Goal: Check status: Verify the current state of an ongoing process or item

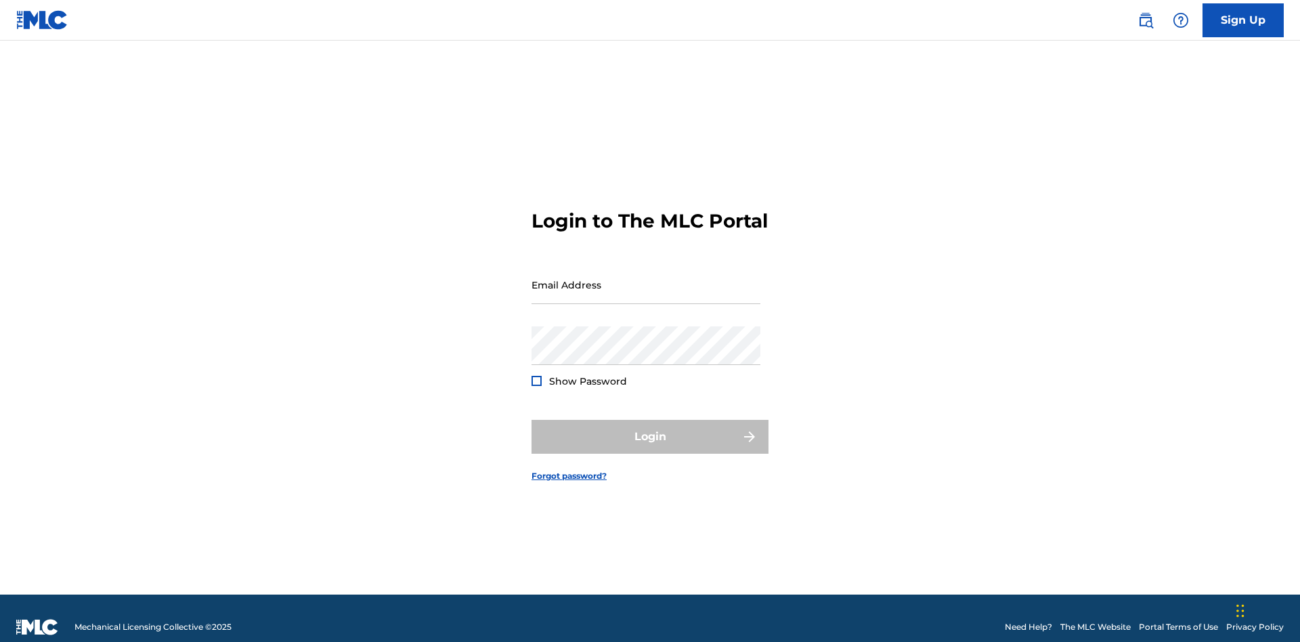
scroll to position [18, 0]
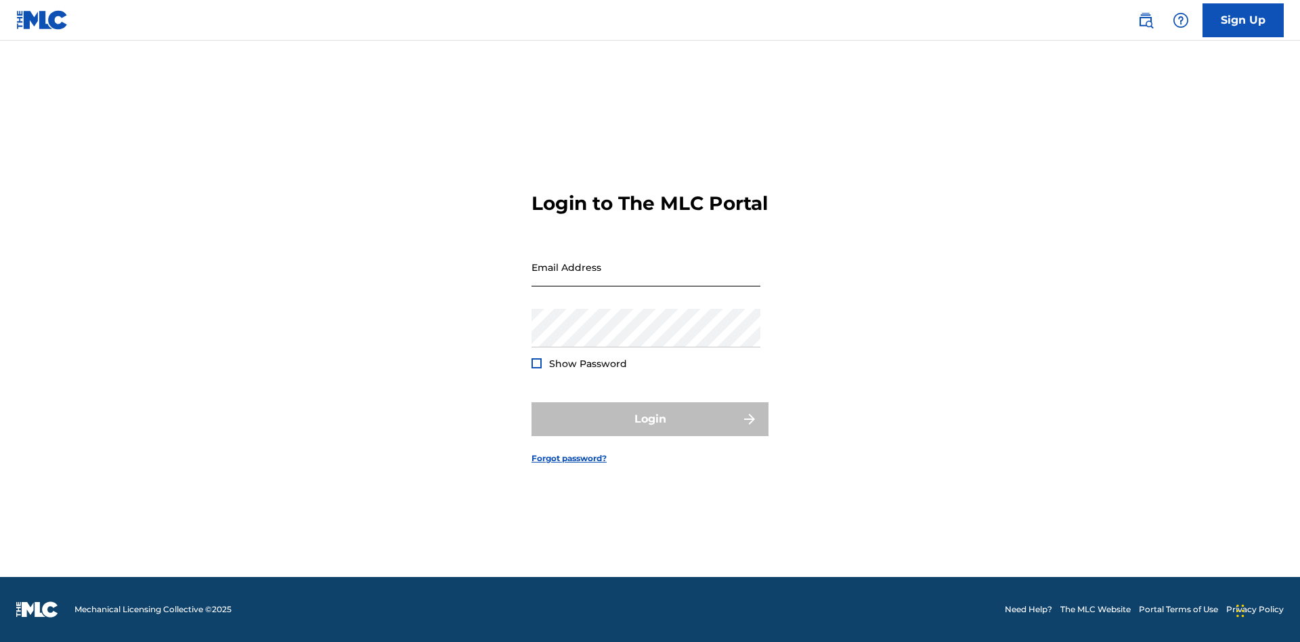
click at [646, 278] on input "Email Address" at bounding box center [646, 267] width 229 height 39
type input "[EMAIL_ADDRESS][DOMAIN_NAME]"
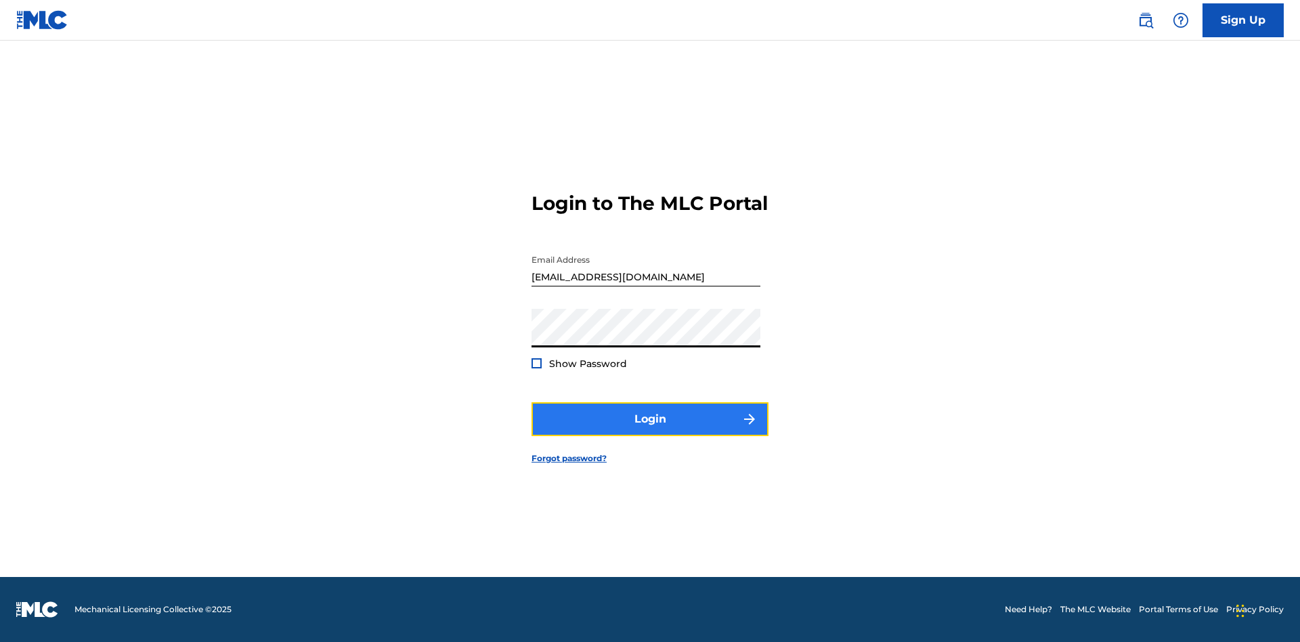
click at [650, 431] on button "Login" at bounding box center [650, 419] width 237 height 34
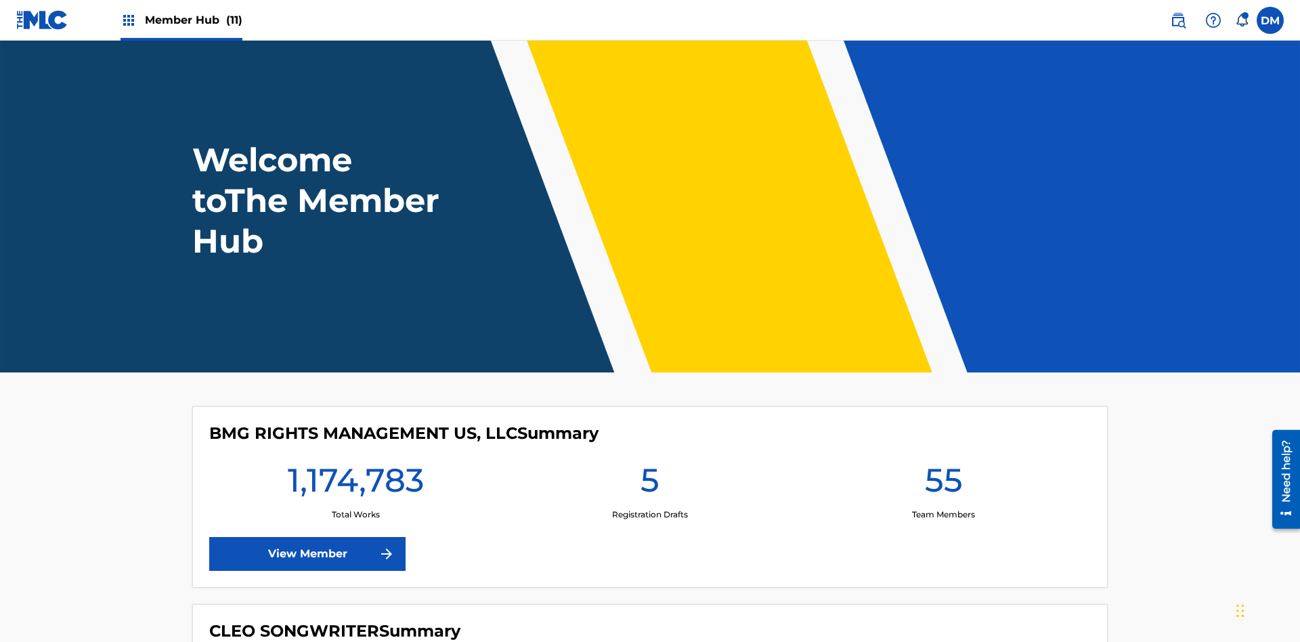
click at [193, 20] on span "Member Hub (11)" at bounding box center [194, 20] width 98 height 16
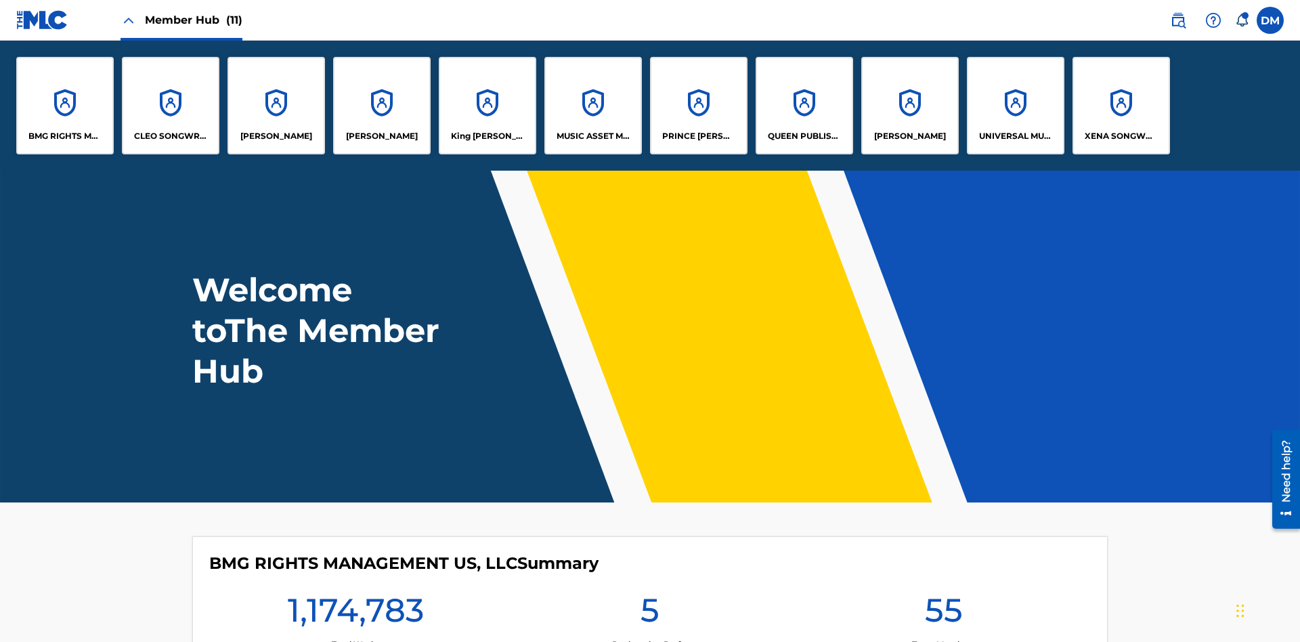
scroll to position [49, 0]
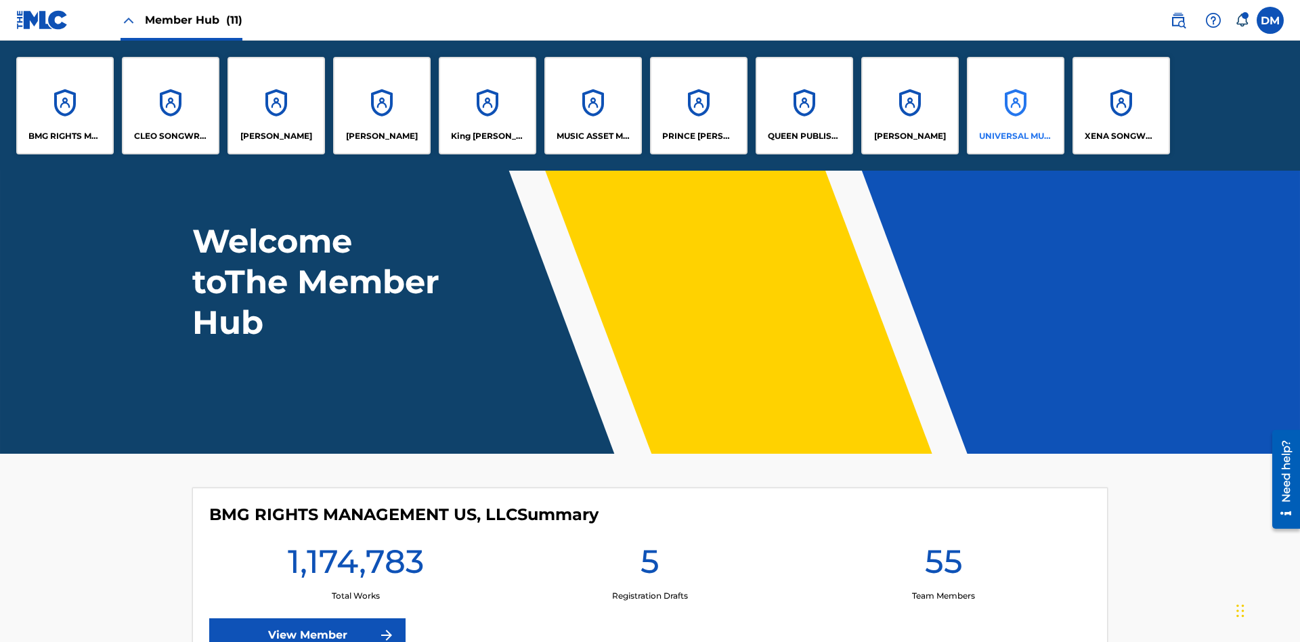
click at [1015, 136] on p "UNIVERSAL MUSIC PUB GROUP" at bounding box center [1016, 136] width 74 height 12
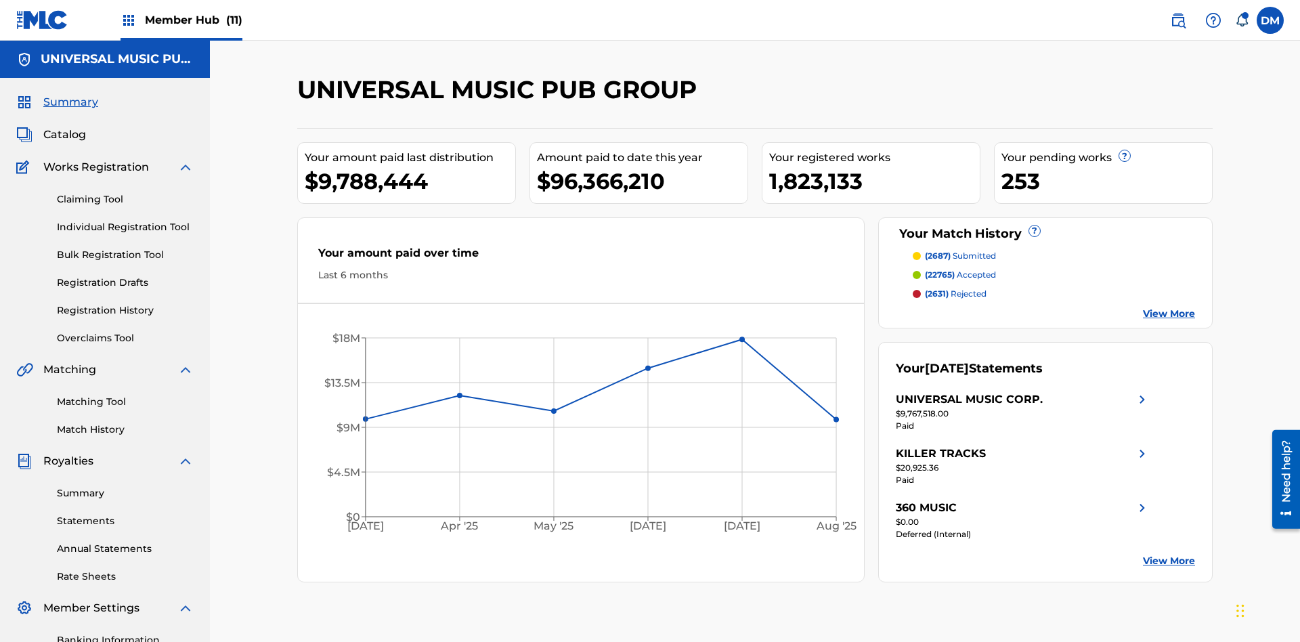
scroll to position [198, 0]
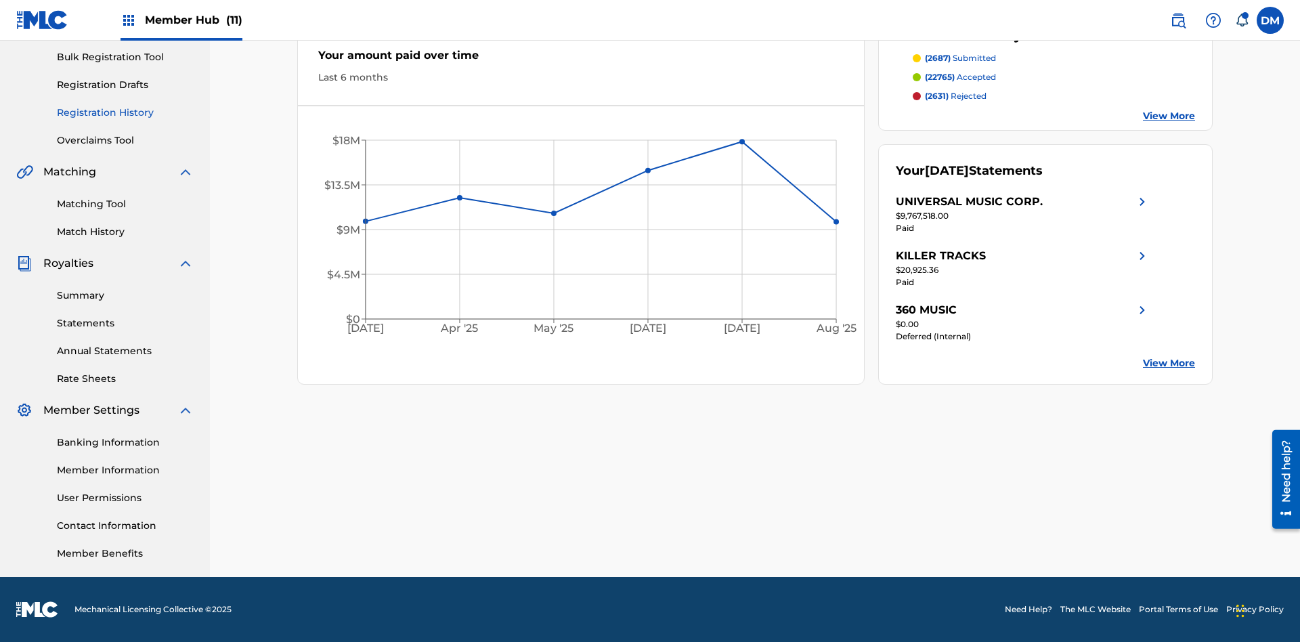
click at [125, 112] on link "Registration History" at bounding box center [125, 113] width 137 height 14
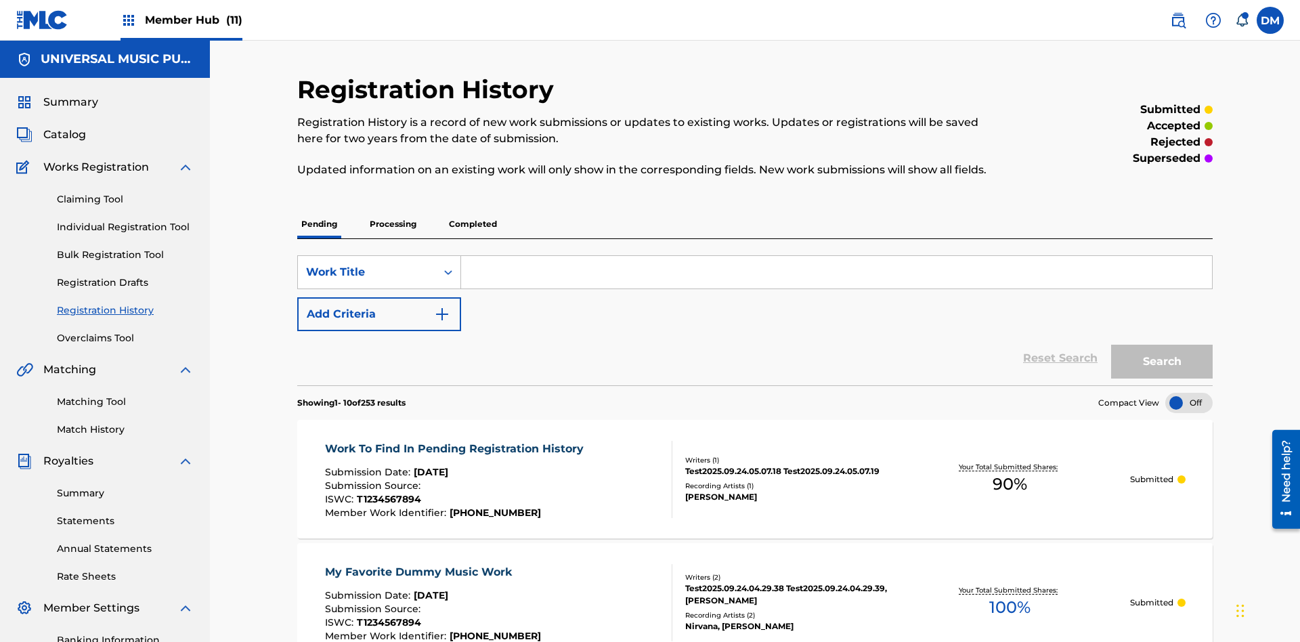
scroll to position [129, 0]
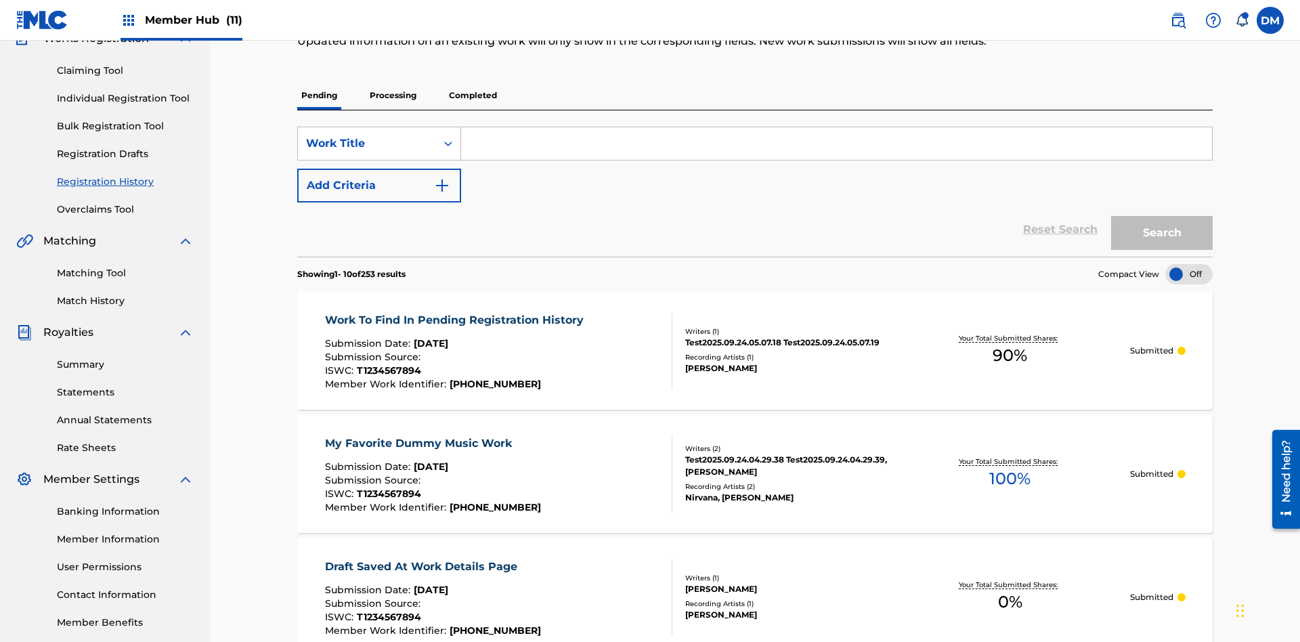
click at [393, 95] on p "Processing" at bounding box center [393, 95] width 55 height 28
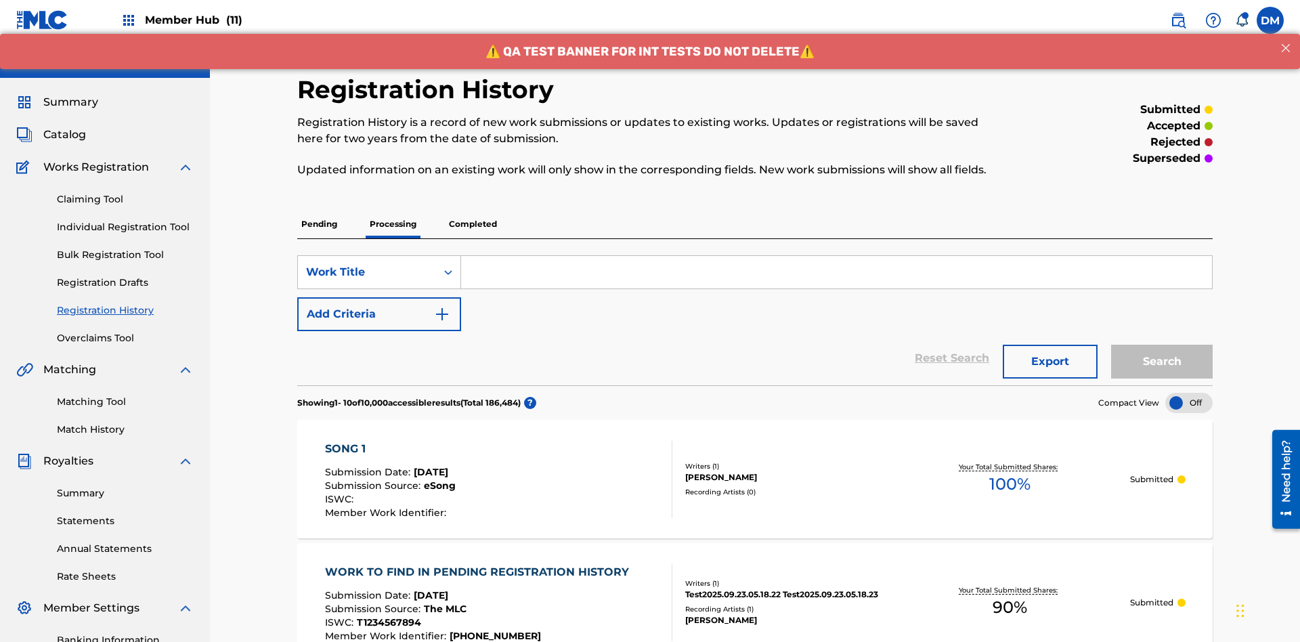
scroll to position [183, 0]
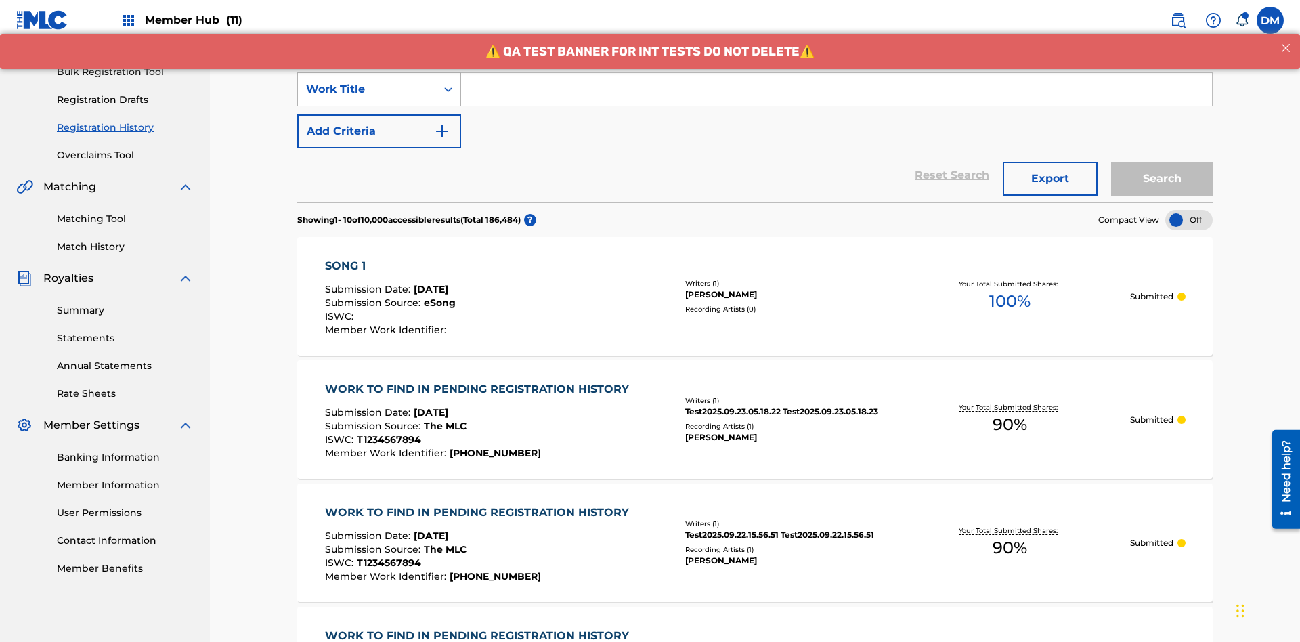
click at [367, 89] on div "Work Title" at bounding box center [367, 89] width 122 height 16
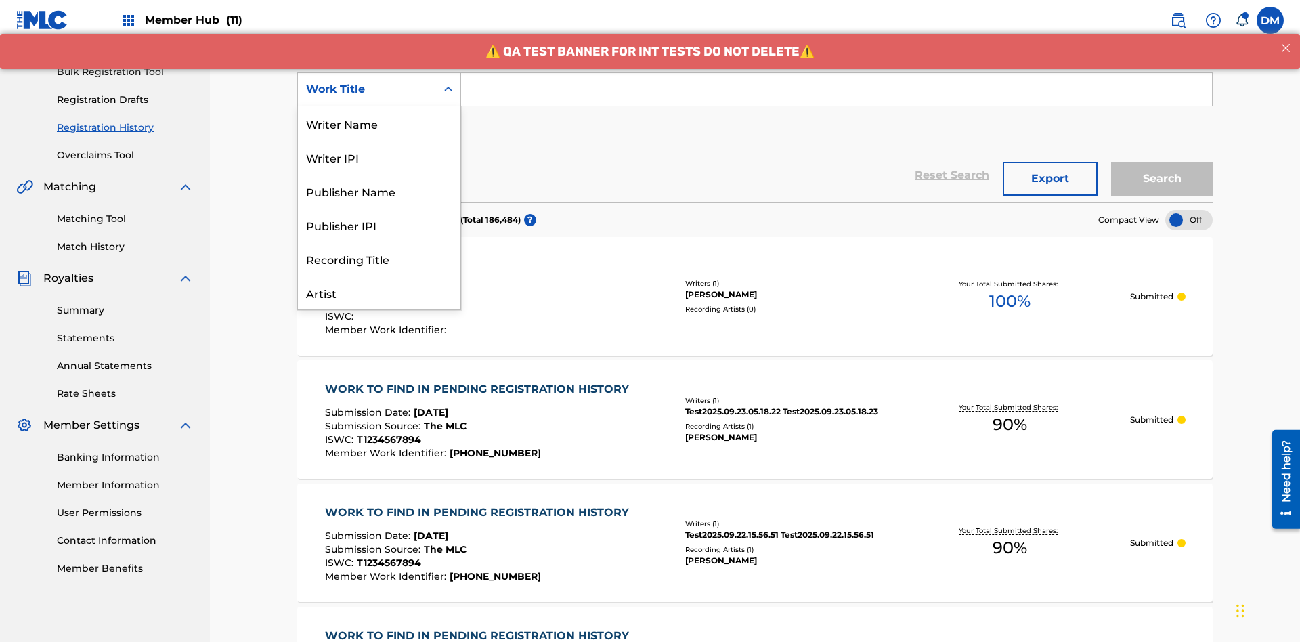
scroll to position [68, 0]
click at [379, 293] on div "Work Title" at bounding box center [379, 293] width 163 height 34
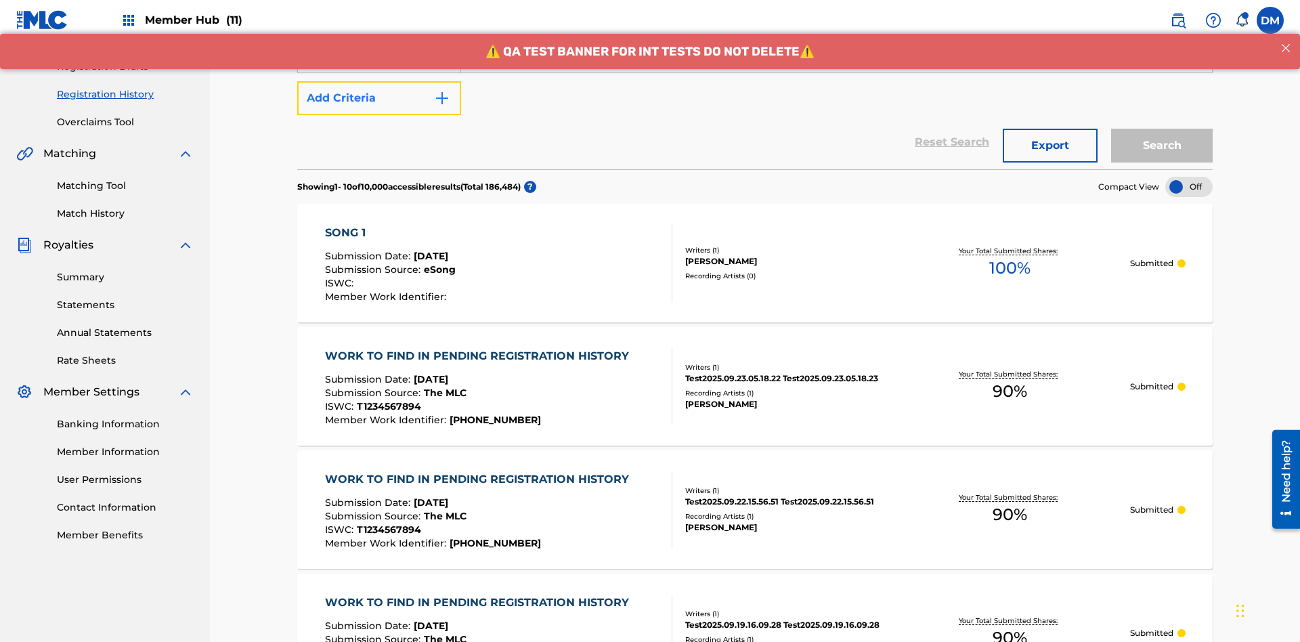
click at [379, 98] on button "Add Criteria" at bounding box center [379, 98] width 164 height 34
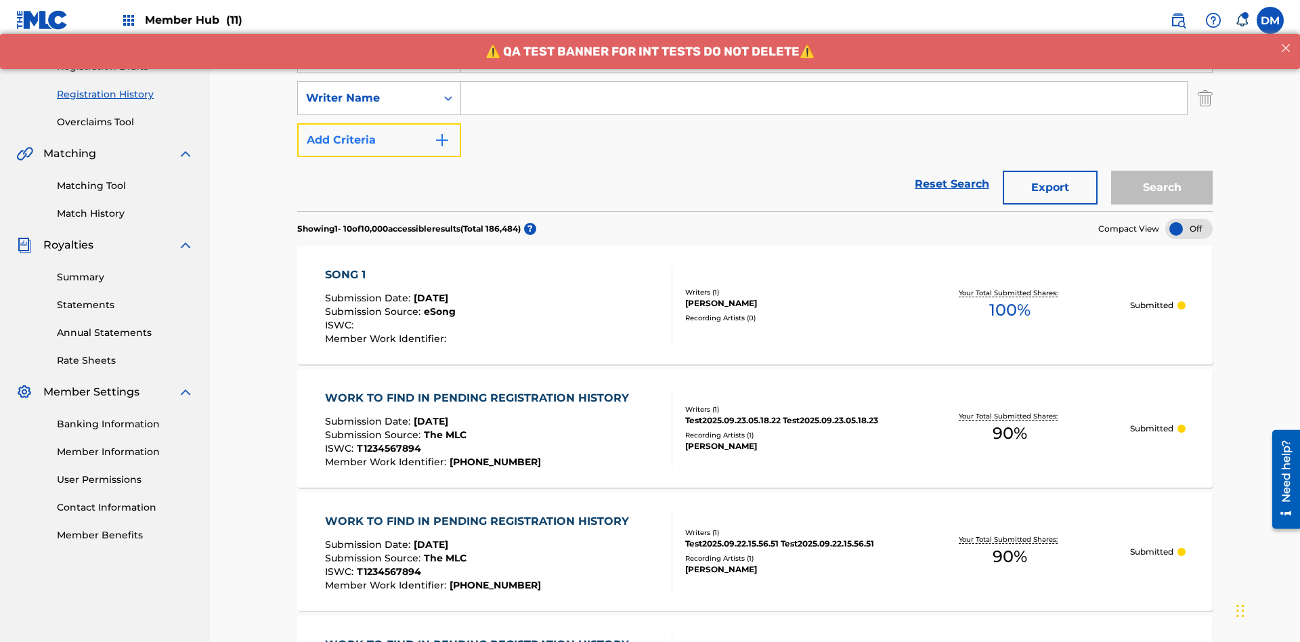
scroll to position [225, 0]
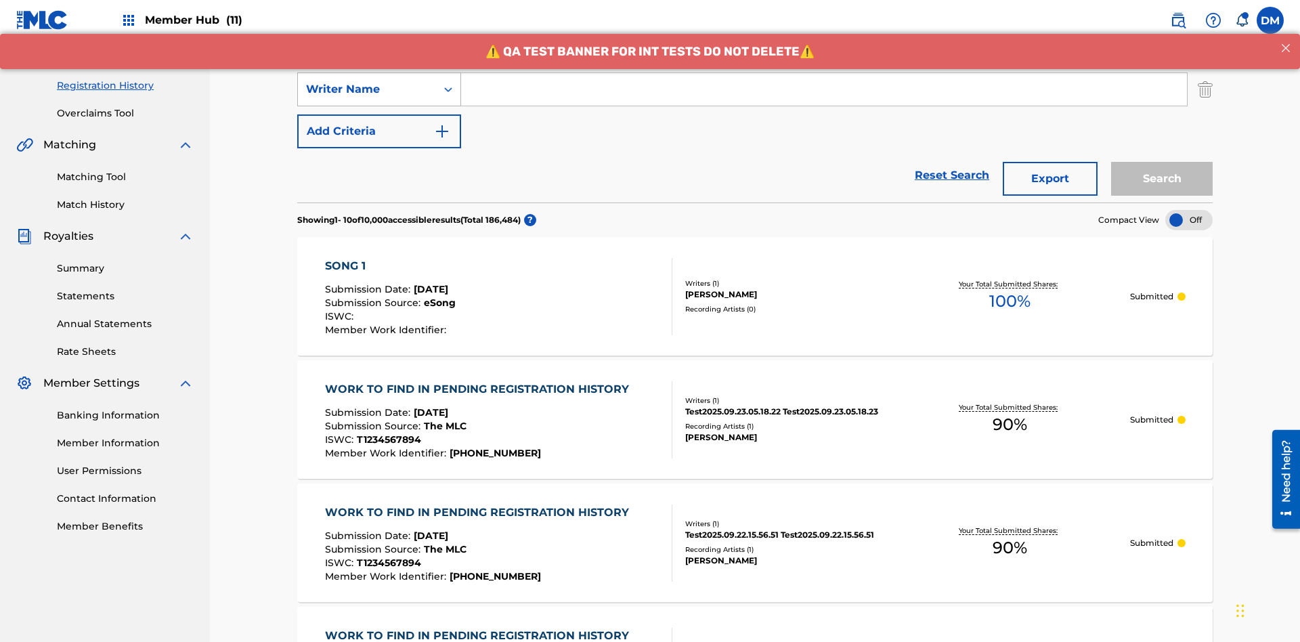
click at [367, 89] on div "Writer Name" at bounding box center [367, 89] width 122 height 16
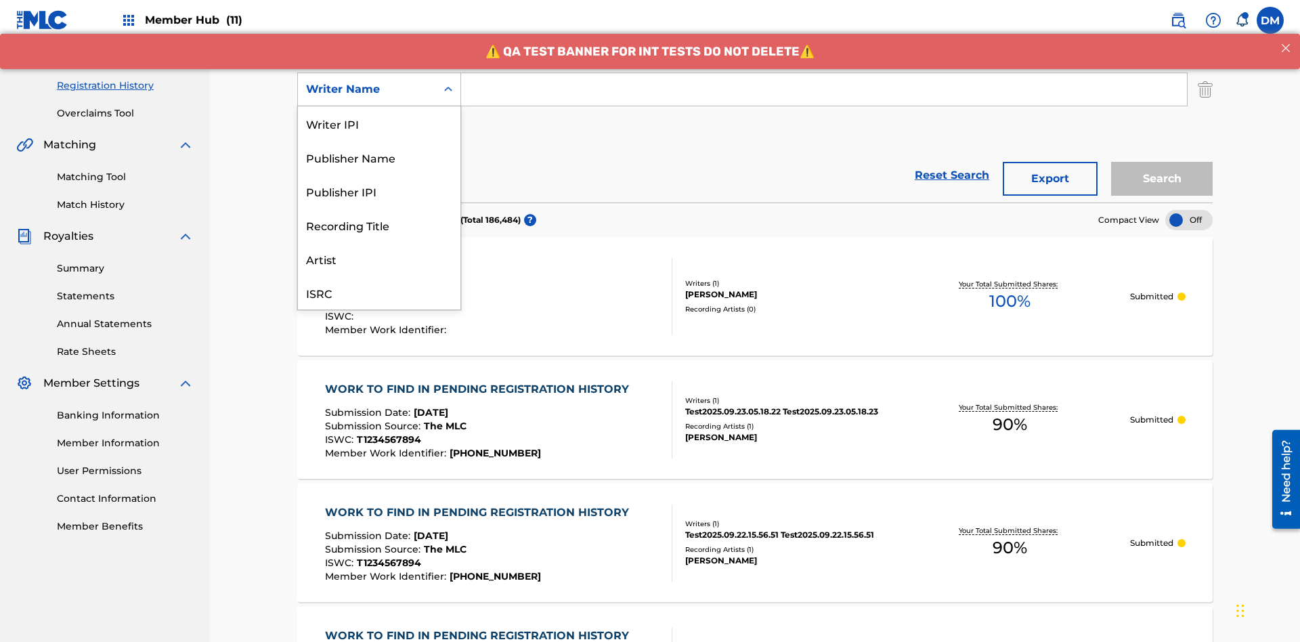
scroll to position [34, 0]
click at [379, 191] on div "Recording Title" at bounding box center [379, 191] width 163 height 34
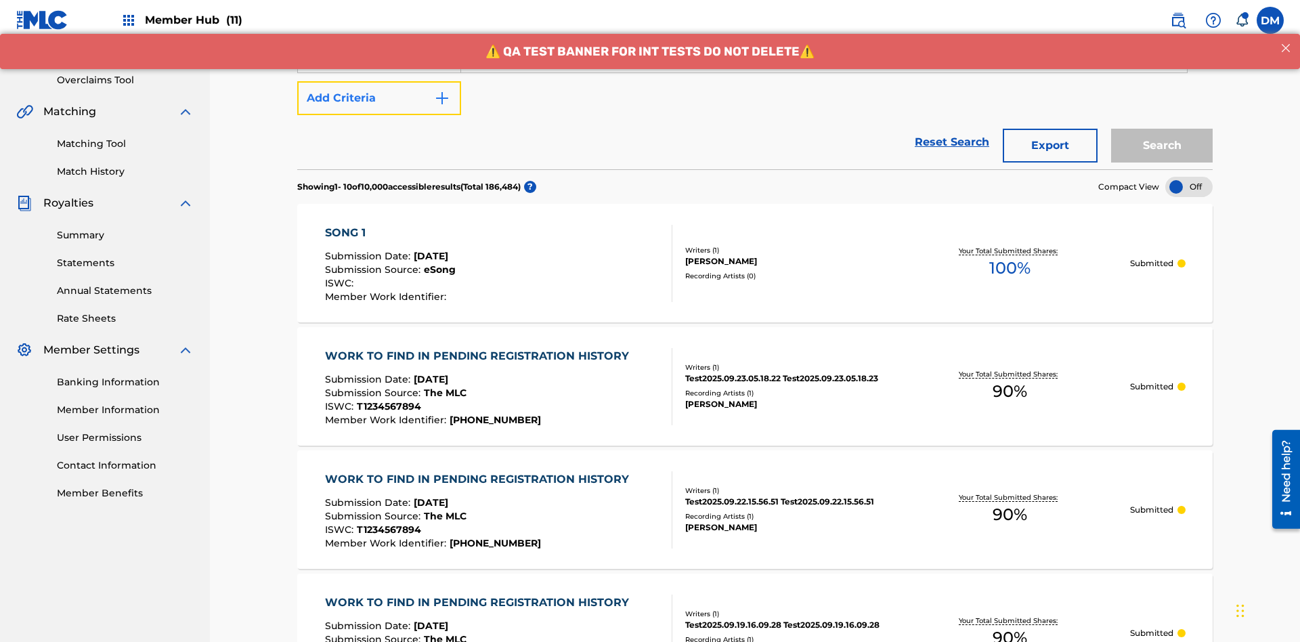
click at [379, 98] on button "Add Criteria" at bounding box center [379, 98] width 164 height 34
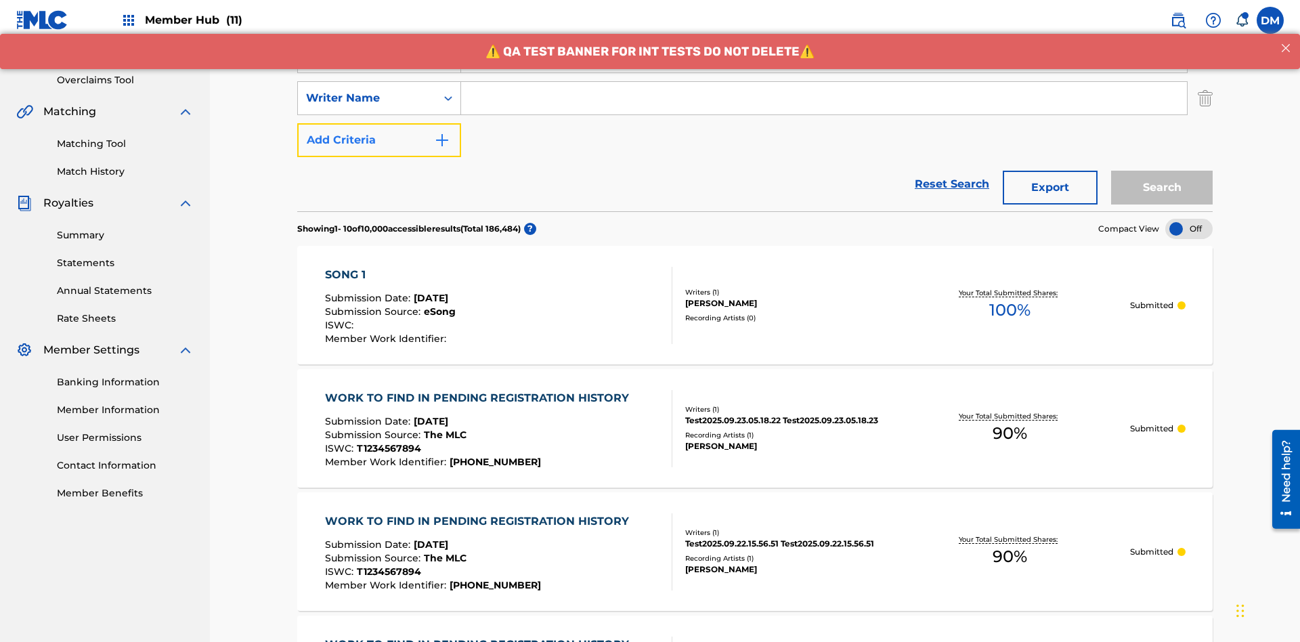
scroll to position [267, 0]
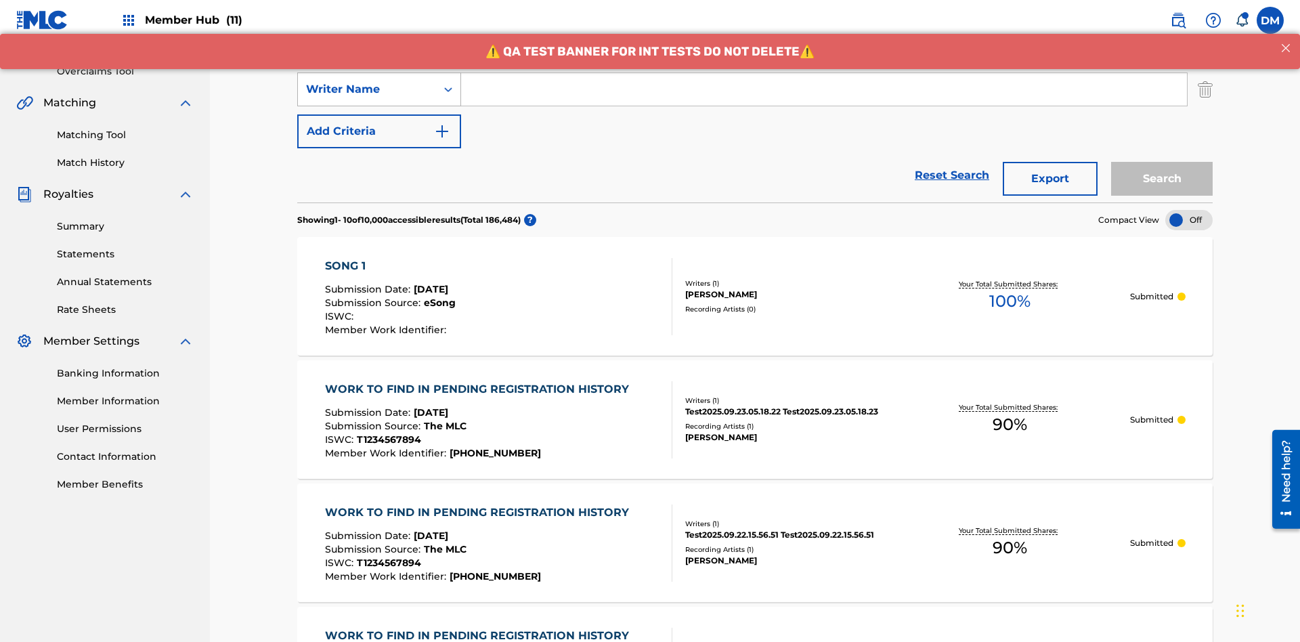
click at [367, 89] on div "Writer Name" at bounding box center [367, 89] width 122 height 16
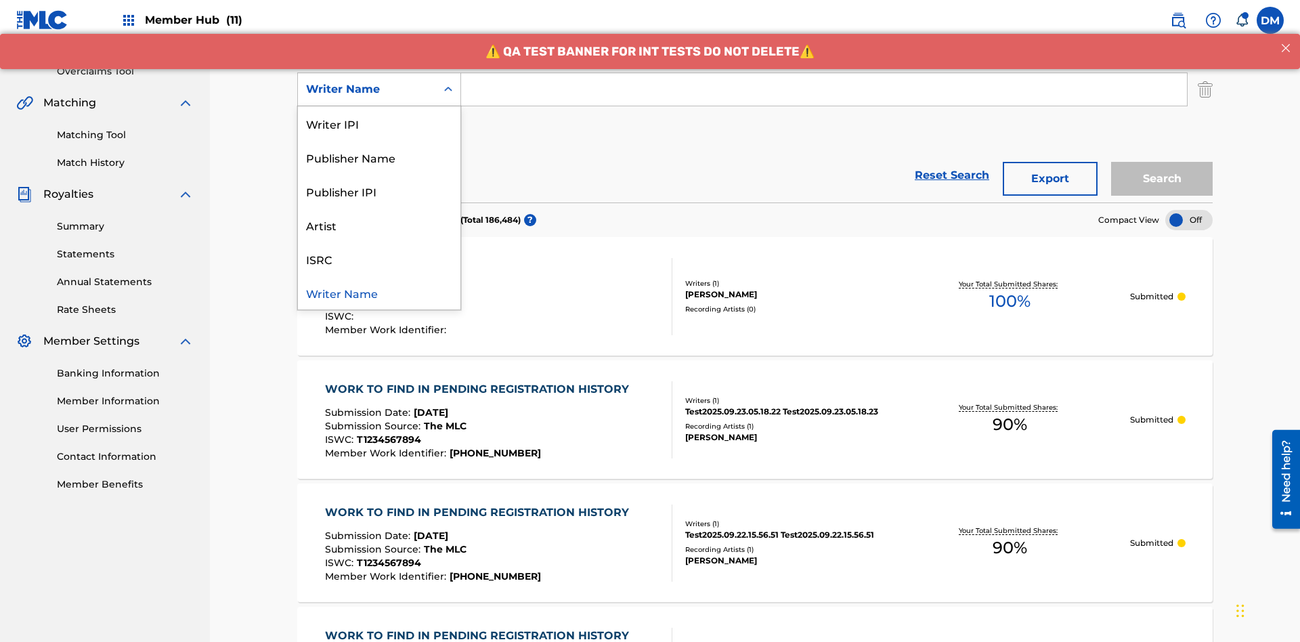
click at [379, 259] on div "ISRC" at bounding box center [379, 259] width 163 height 34
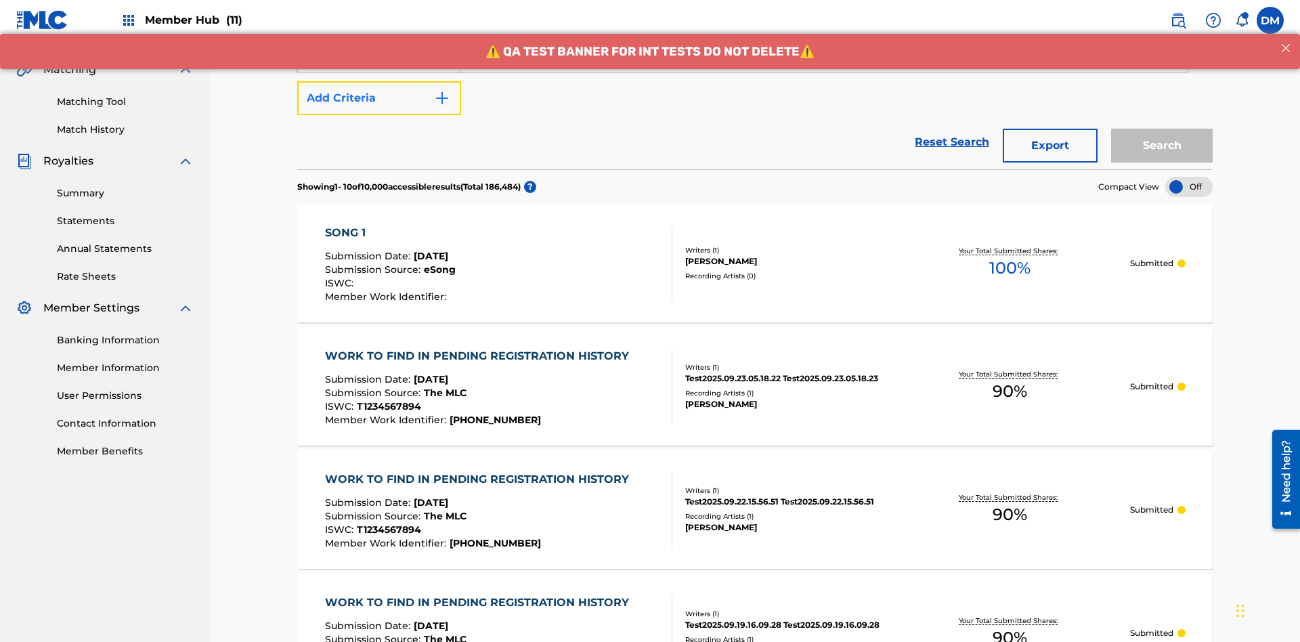
click at [379, 98] on button "Add Criteria" at bounding box center [379, 98] width 164 height 34
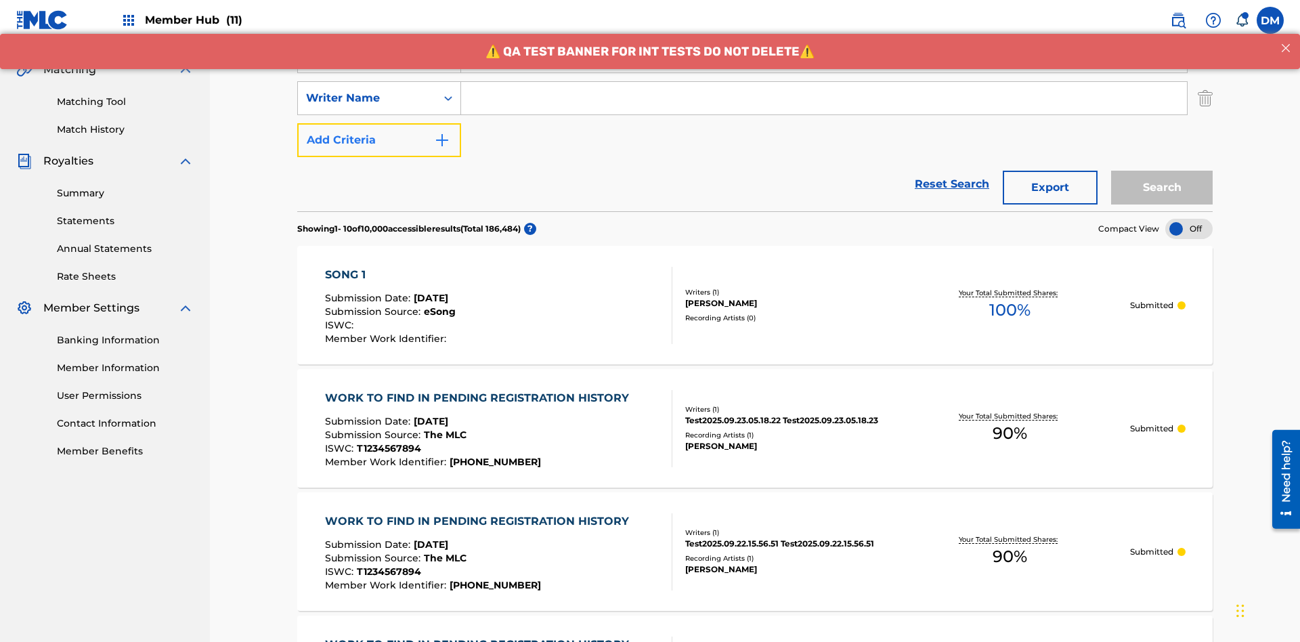
scroll to position [309, 0]
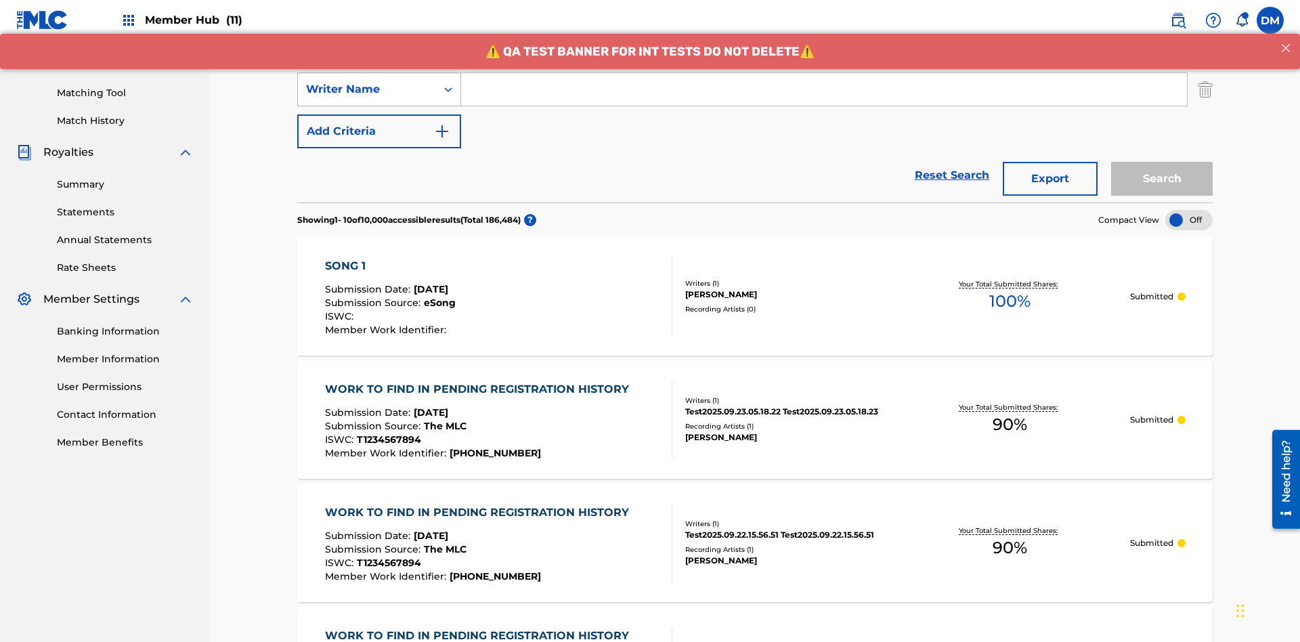
click at [367, 89] on div "Writer Name" at bounding box center [367, 89] width 122 height 16
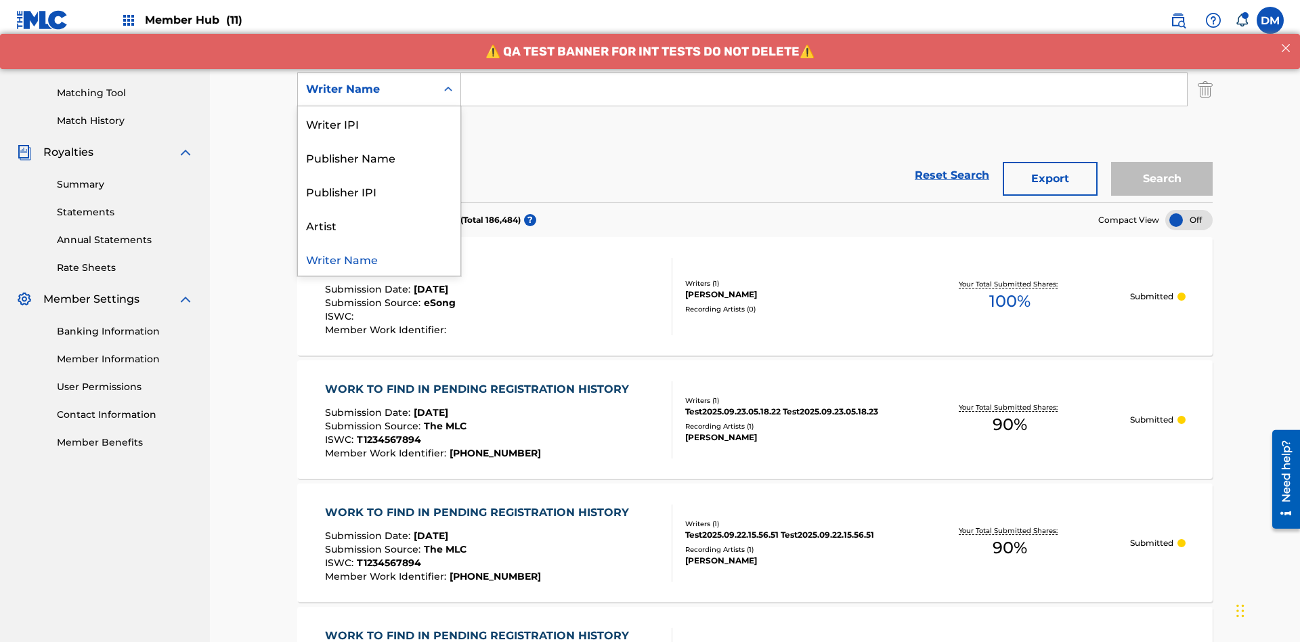
click at [379, 191] on div "Publisher IPI" at bounding box center [379, 191] width 163 height 34
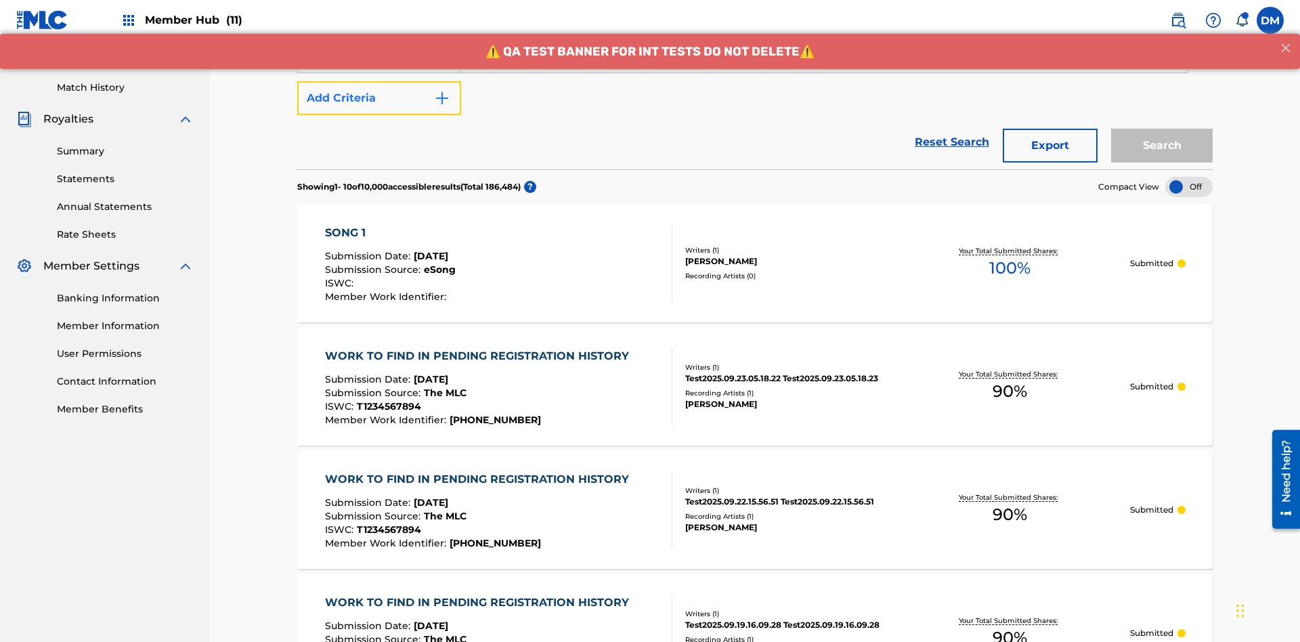
click at [379, 98] on button "Add Criteria" at bounding box center [379, 98] width 164 height 34
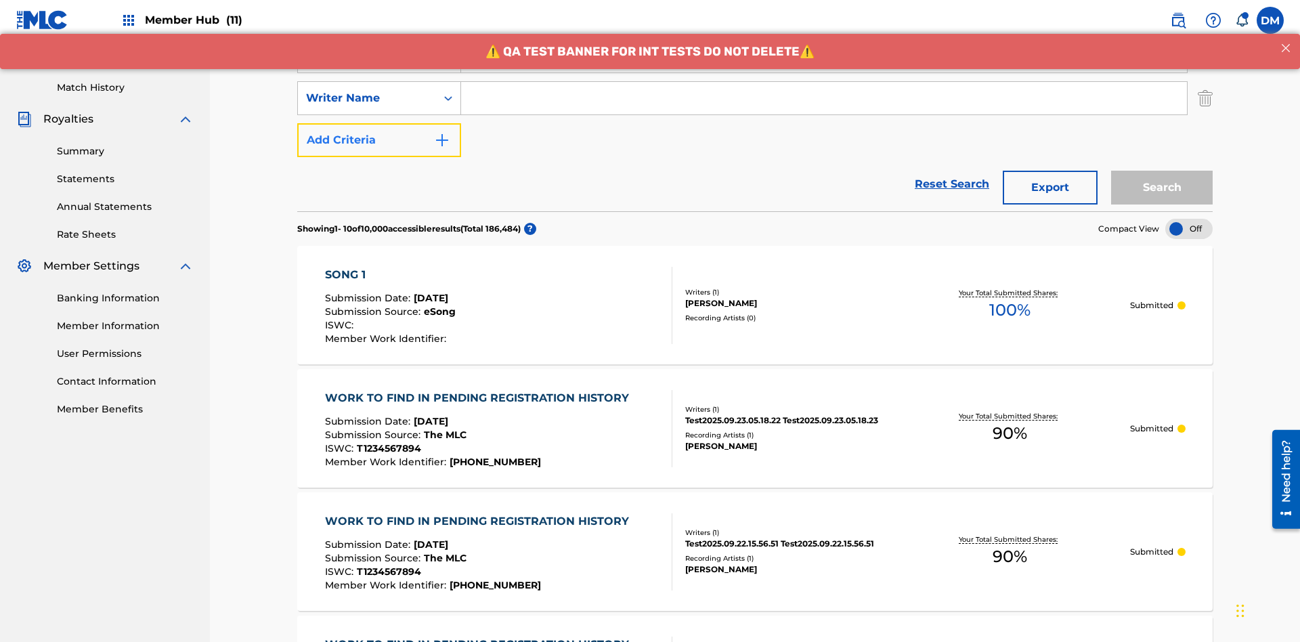
scroll to position [351, 0]
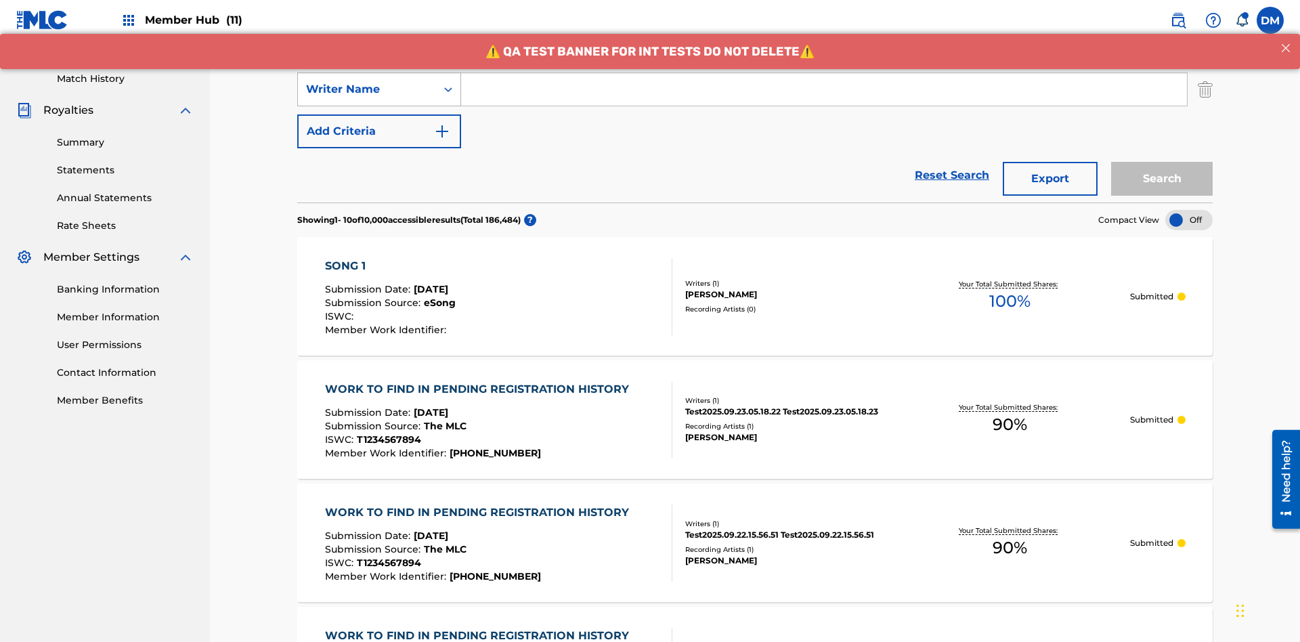
click at [367, 89] on div "Writer Name" at bounding box center [367, 89] width 122 height 16
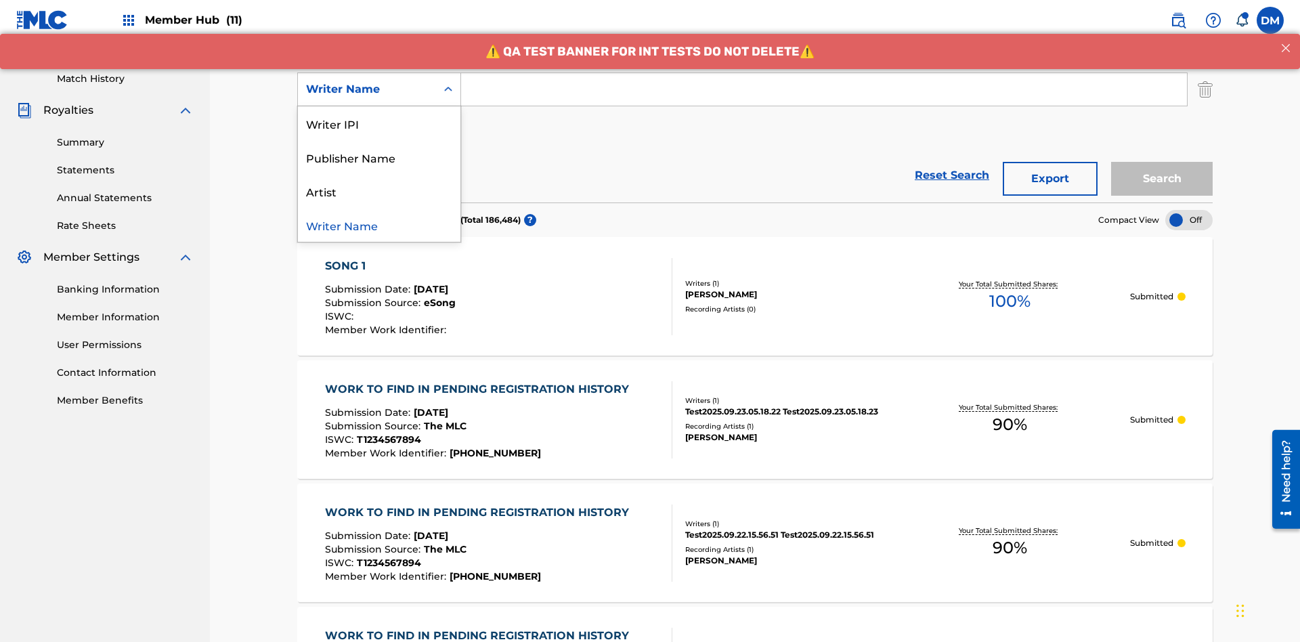
click at [379, 191] on div "Artist" at bounding box center [379, 191] width 163 height 34
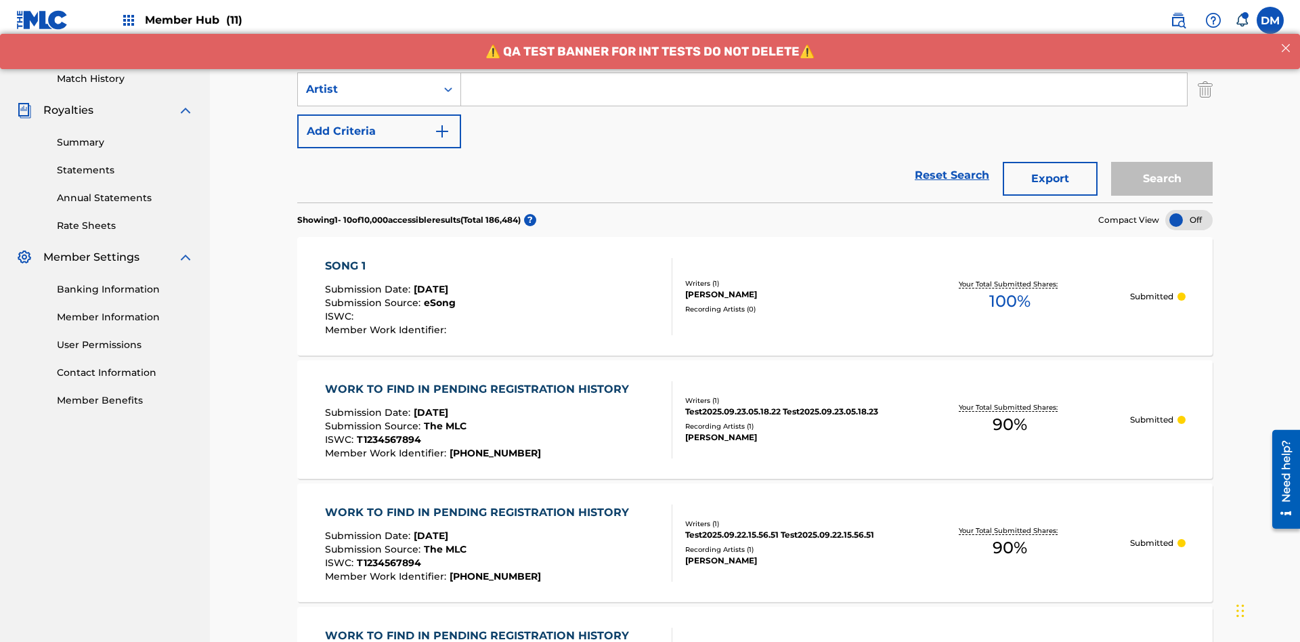
scroll to position [175, 0]
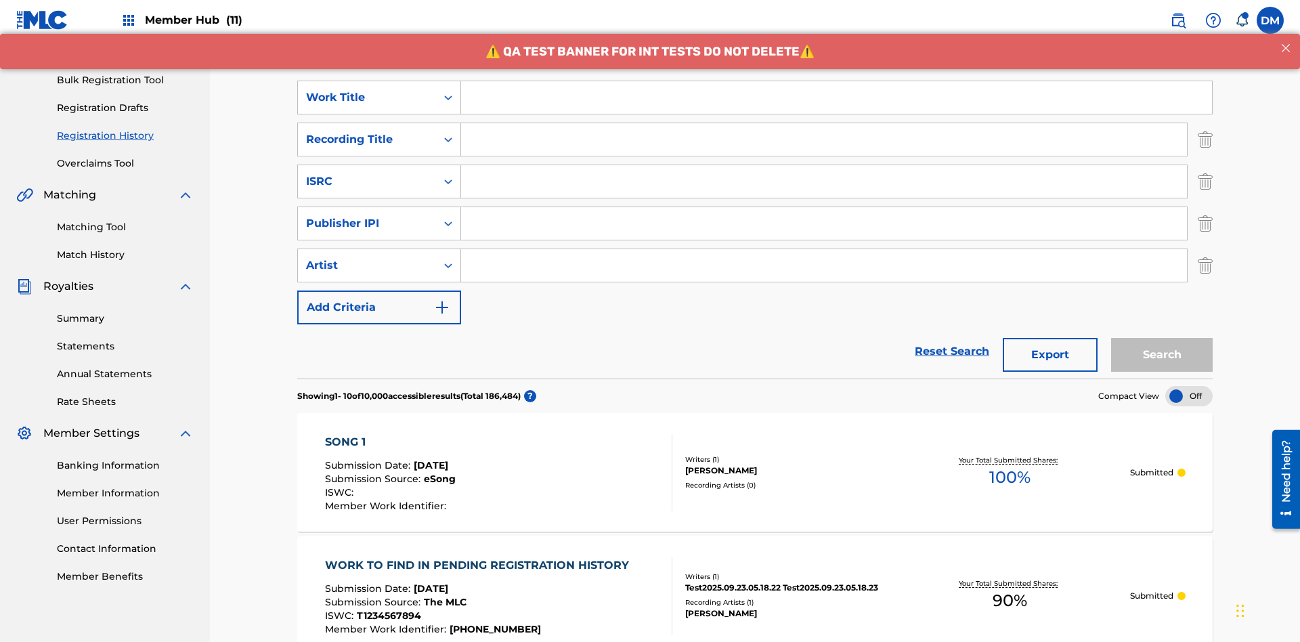
click at [836, 98] on input "Search Form" at bounding box center [836, 97] width 751 height 33
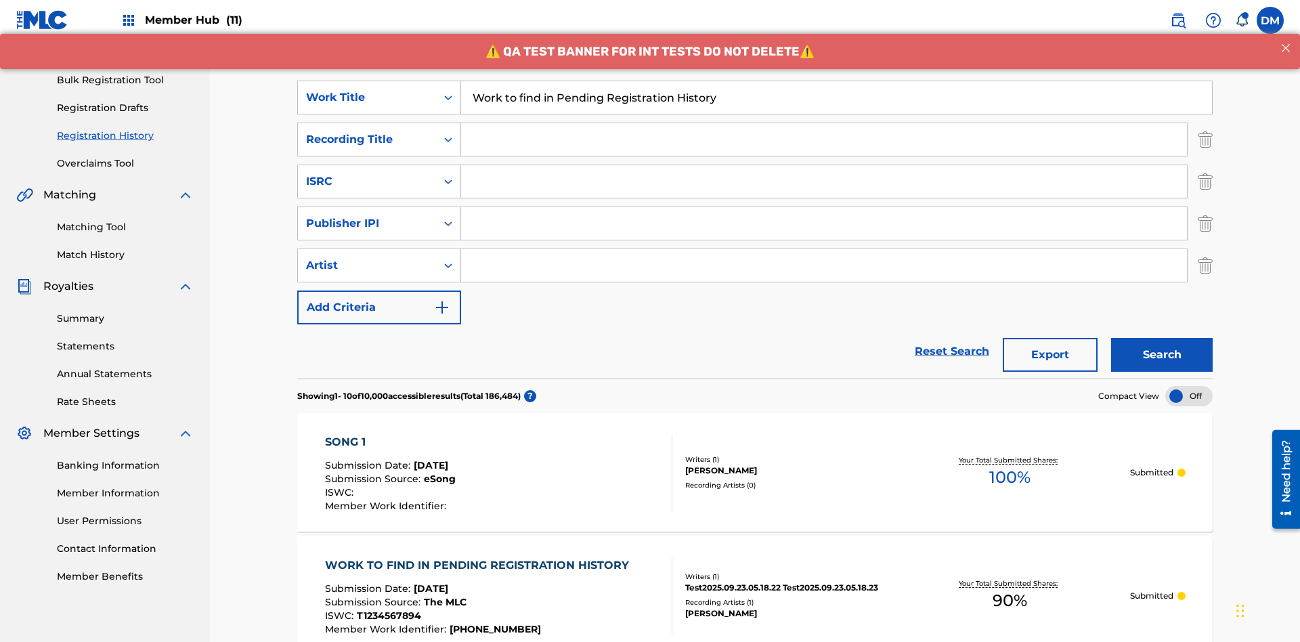
scroll to position [217, 0]
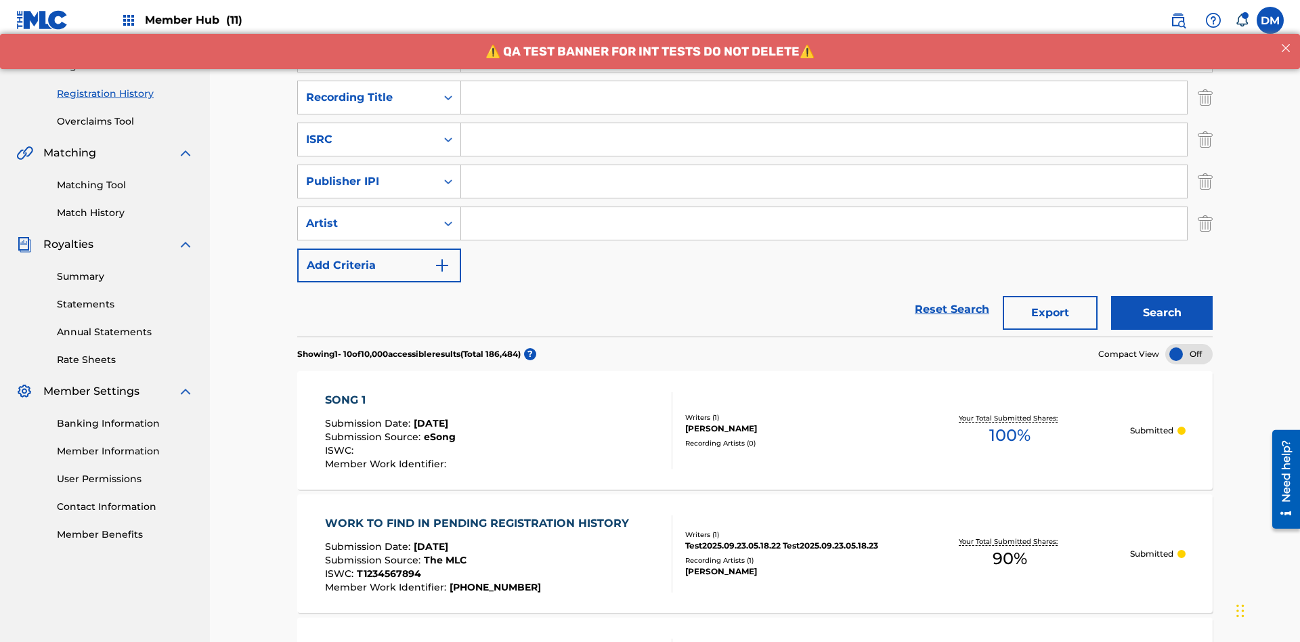
type input "Work to find in Pending Registration History"
click at [824, 98] on input "Search Form" at bounding box center [824, 97] width 726 height 33
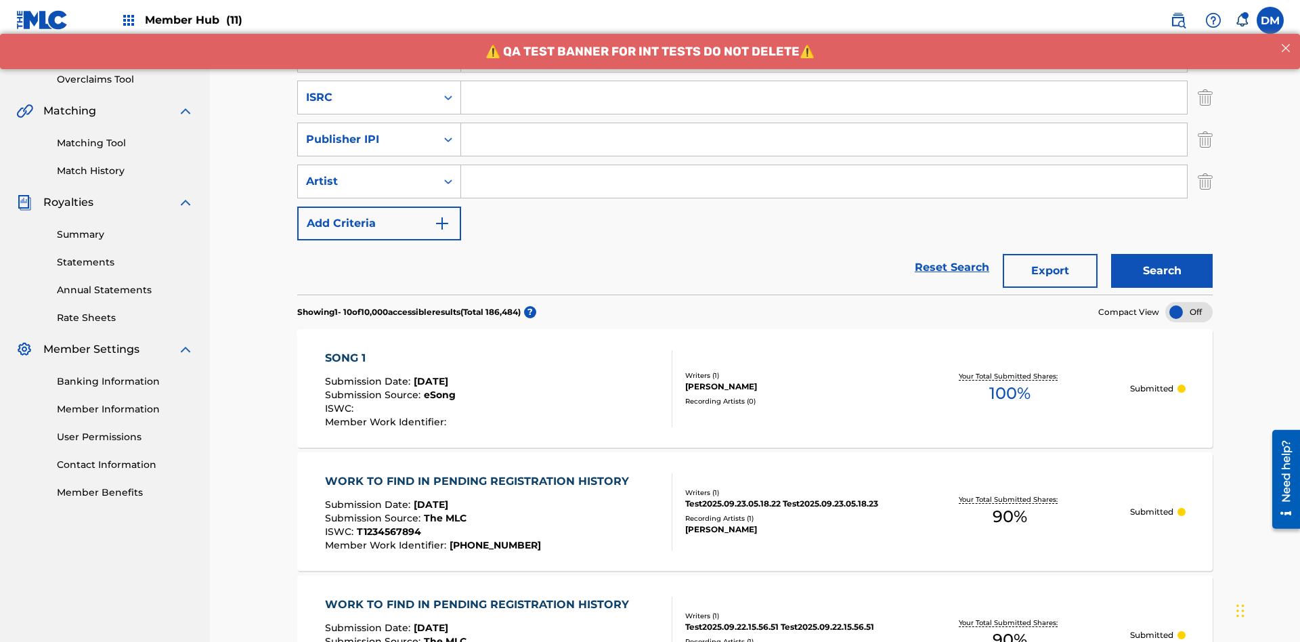
type input "Best Song Ever"
click at [824, 98] on input "Search Form" at bounding box center [824, 97] width 726 height 33
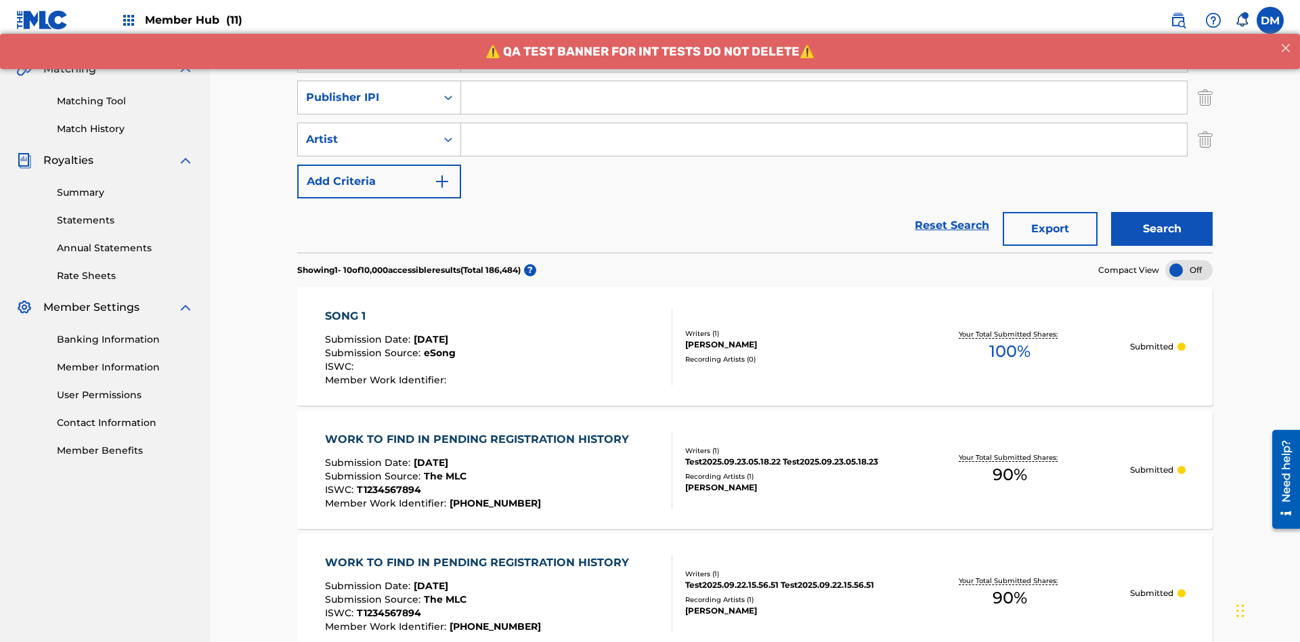
type input "AA3123123123"
click at [824, 98] on input "Search Form" at bounding box center [824, 97] width 726 height 33
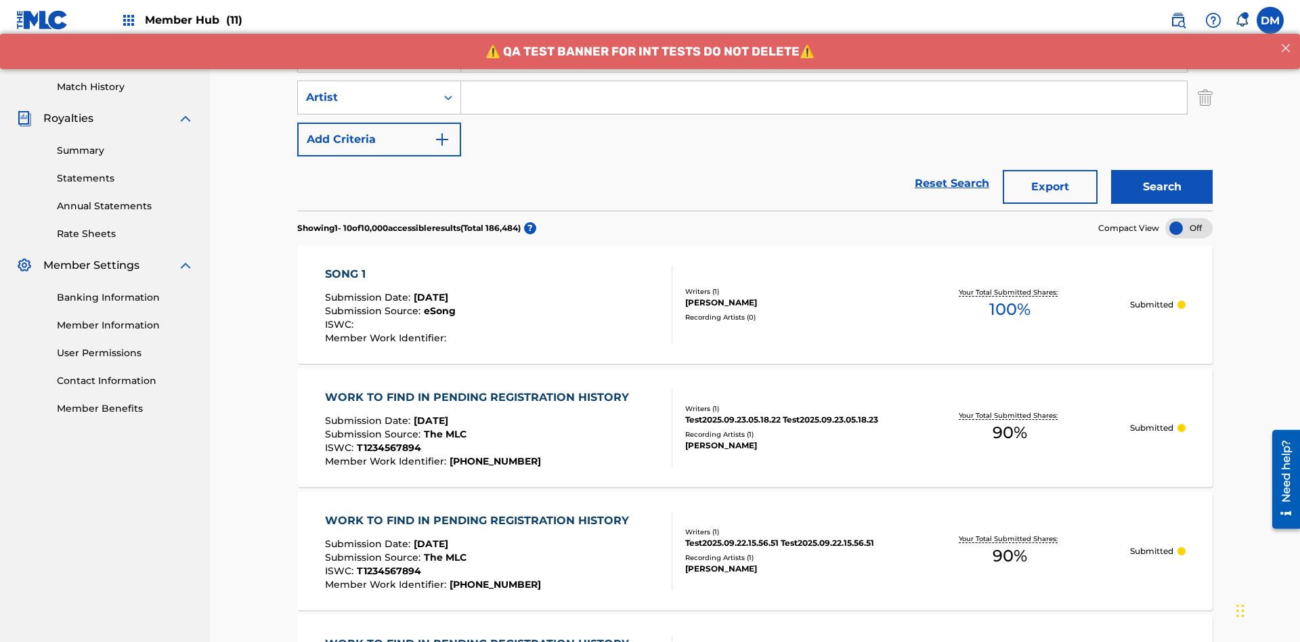
type input "00595839777"
click at [824, 98] on input "Search Form" at bounding box center [824, 97] width 726 height 33
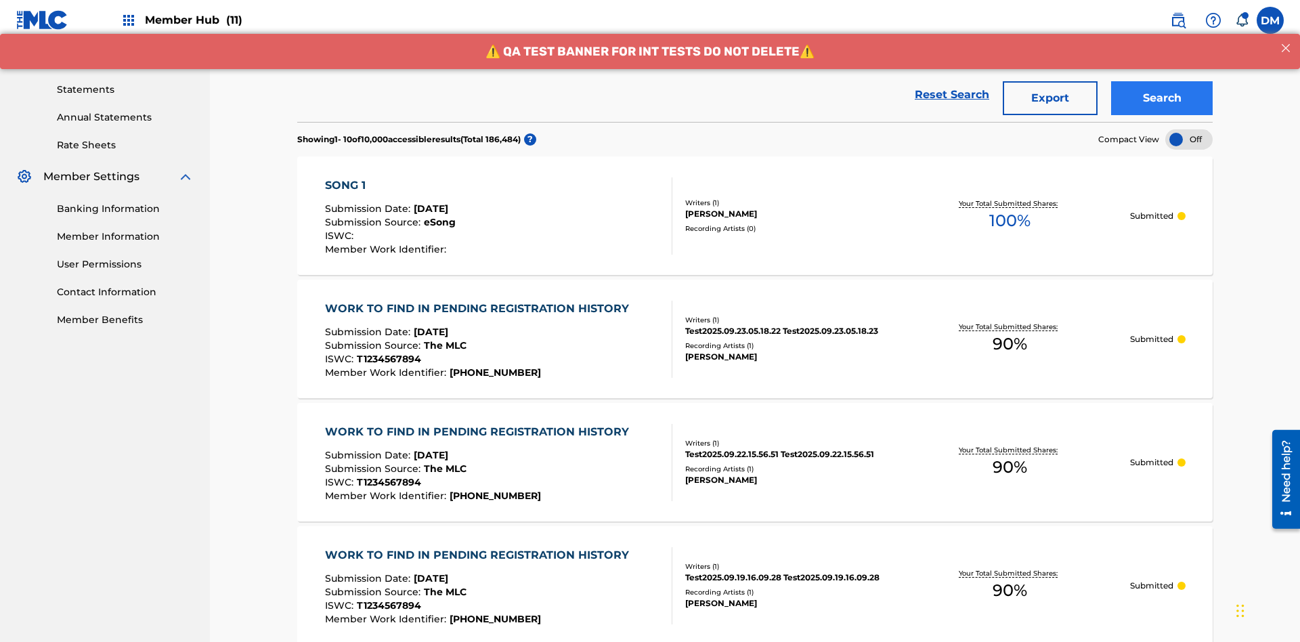
type input "[PERSON_NAME]"
click at [1162, 98] on button "Search" at bounding box center [1162, 98] width 102 height 34
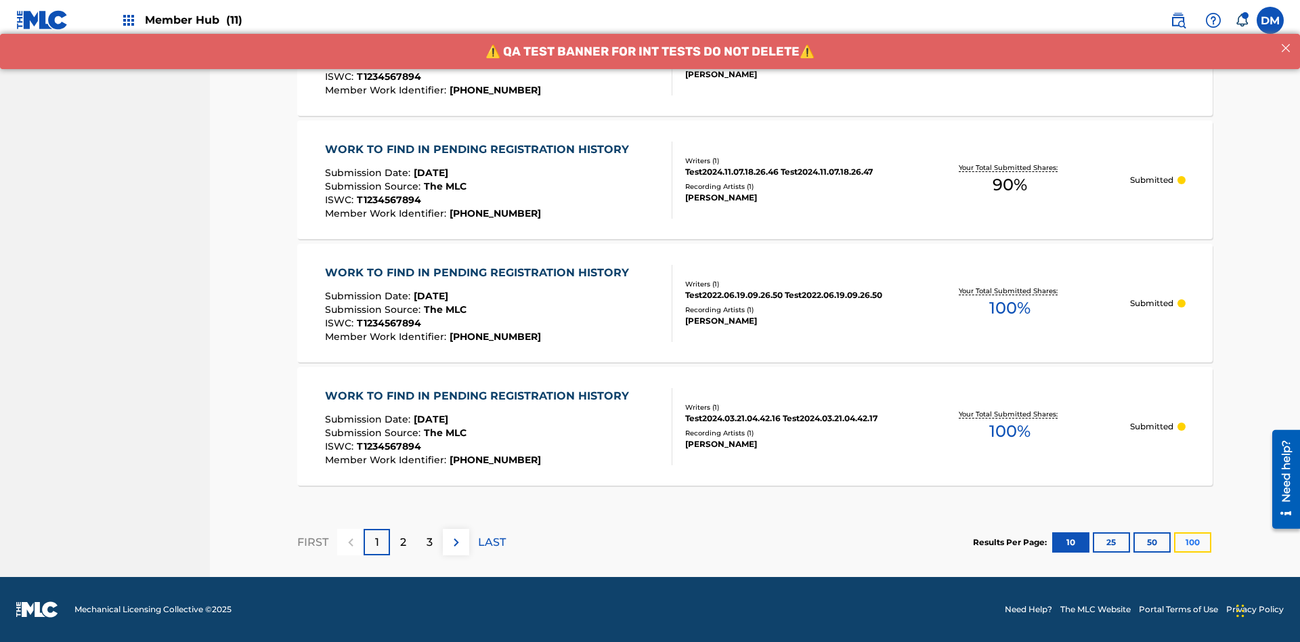
click at [1174, 542] on button "100" at bounding box center [1192, 542] width 37 height 20
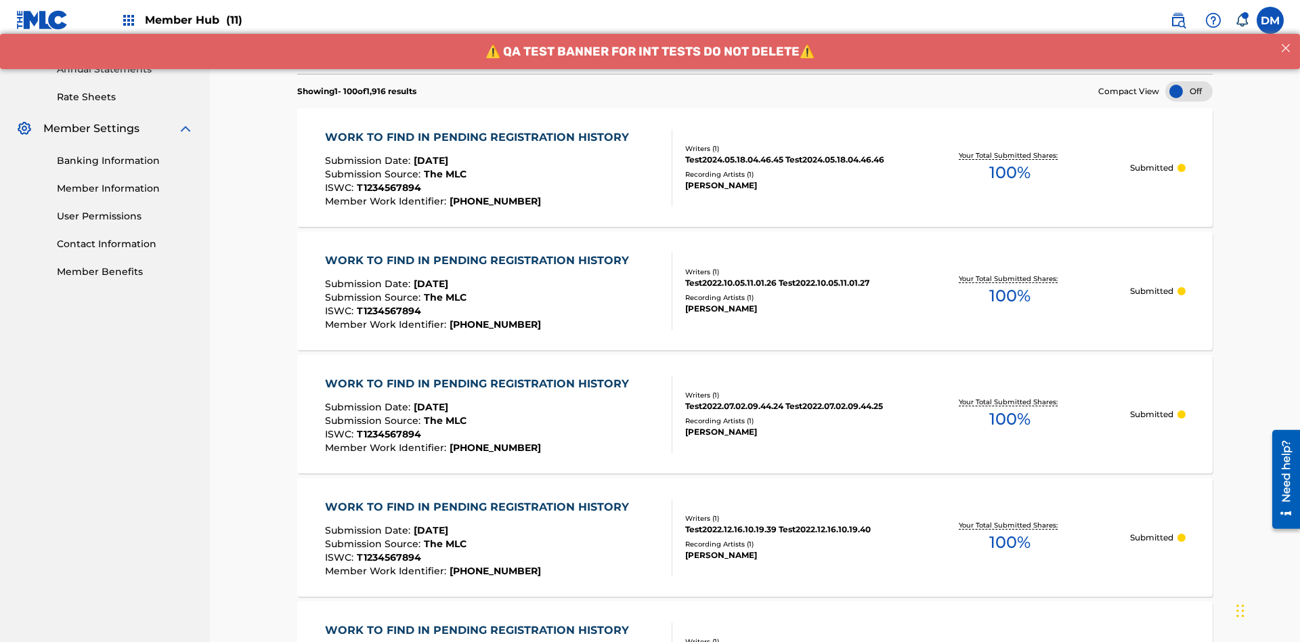
scroll to position [1421, 0]
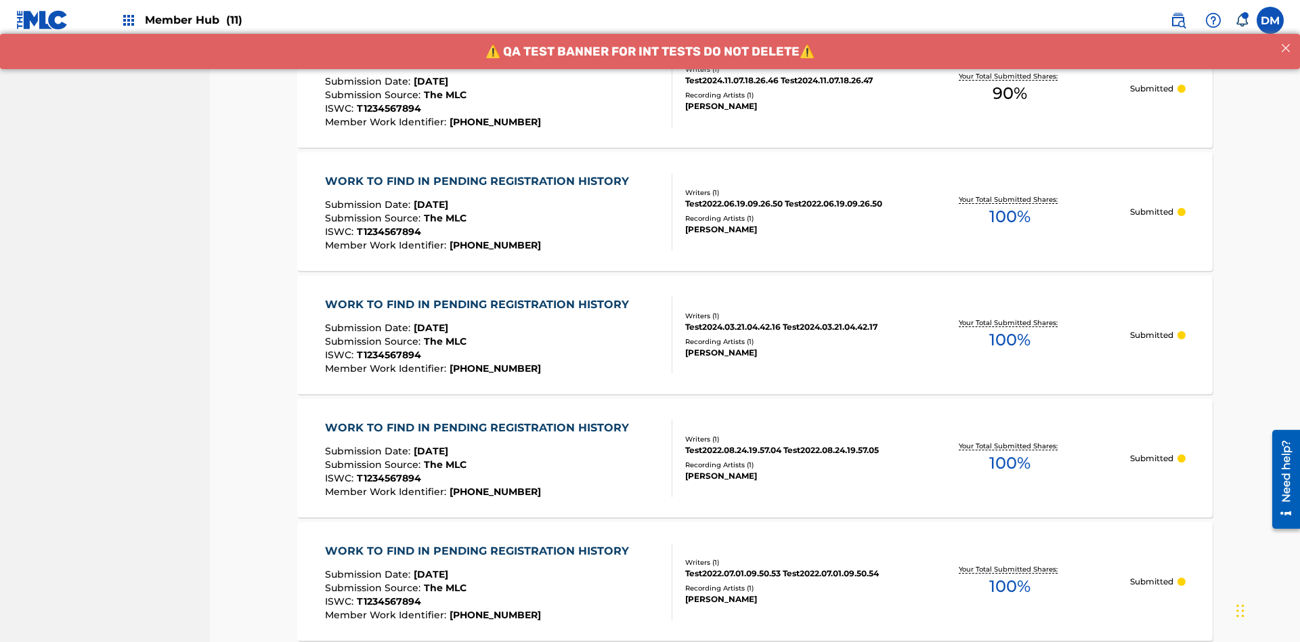
click at [1010, 93] on span "90 %" at bounding box center [1010, 93] width 35 height 24
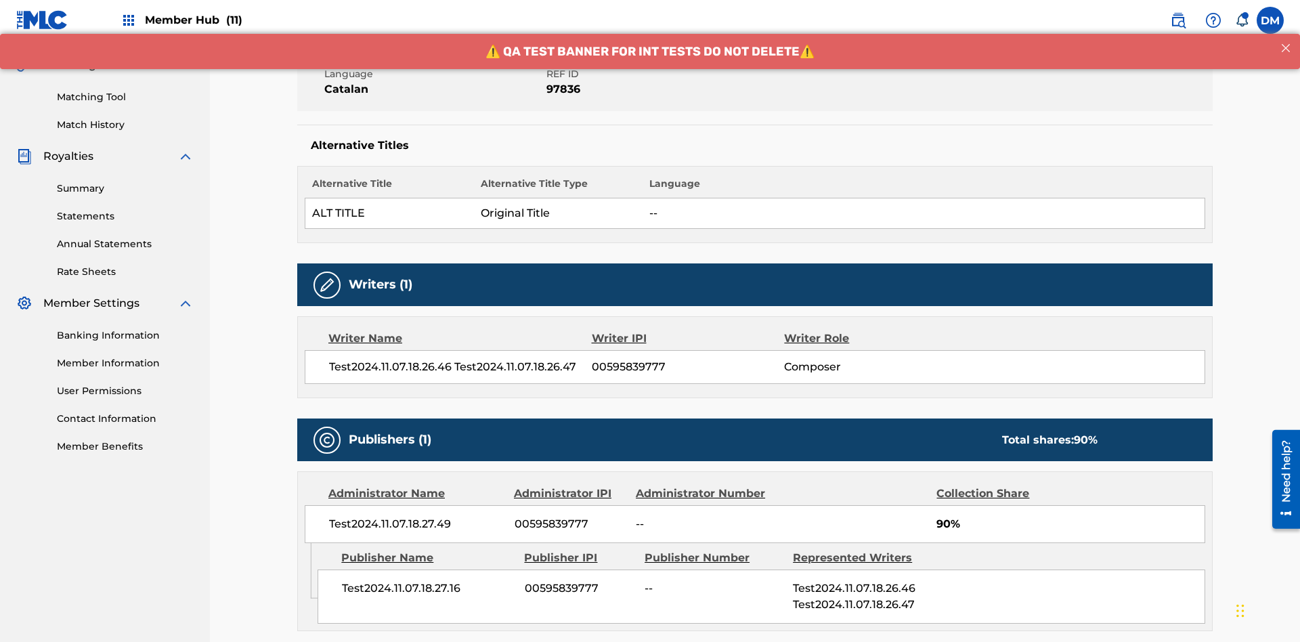
scroll to position [564, 0]
